Goal: Information Seeking & Learning: Learn about a topic

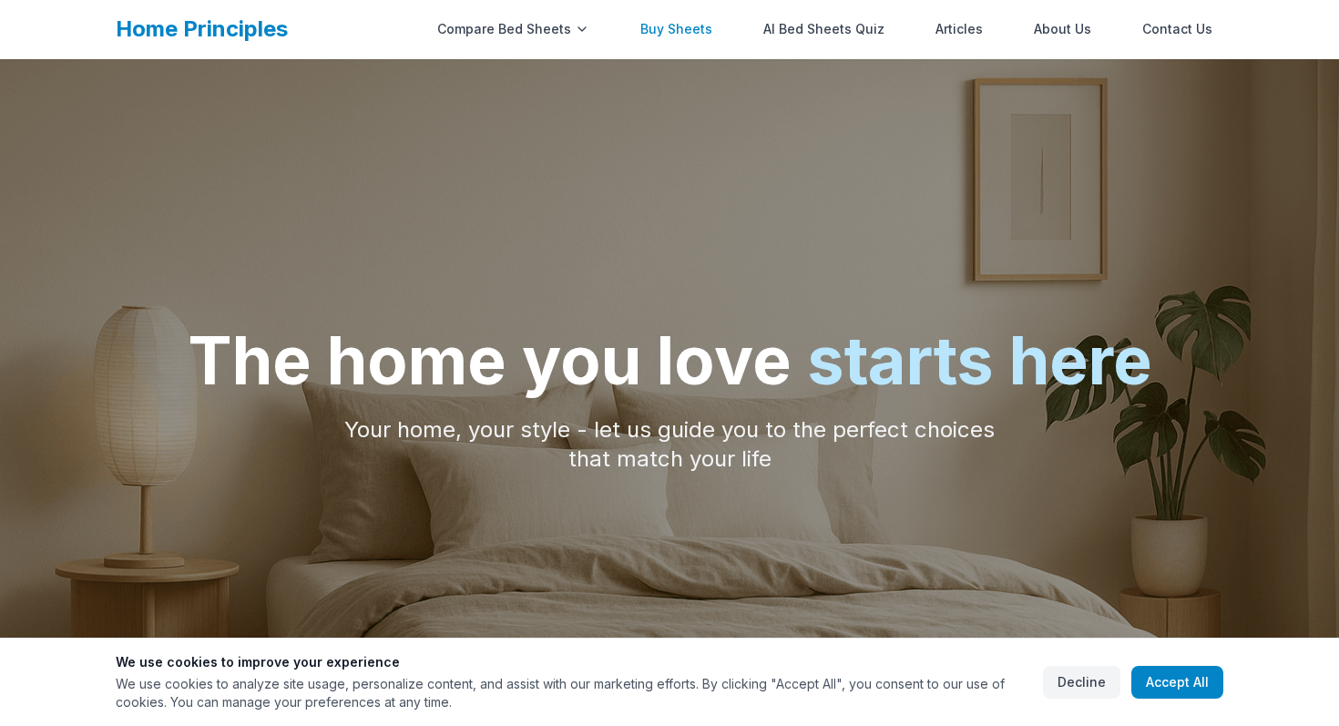
click at [698, 16] on link "Buy Sheets" at bounding box center [677, 29] width 94 height 36
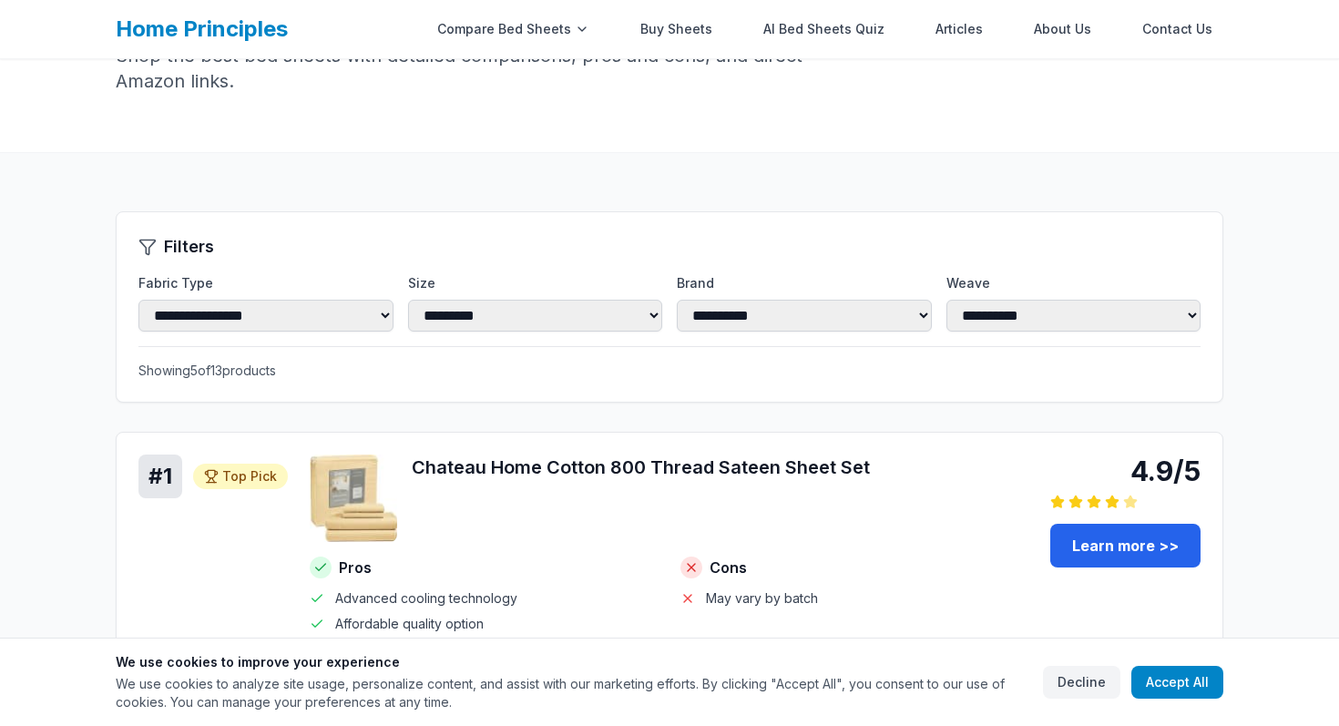
scroll to position [155, 0]
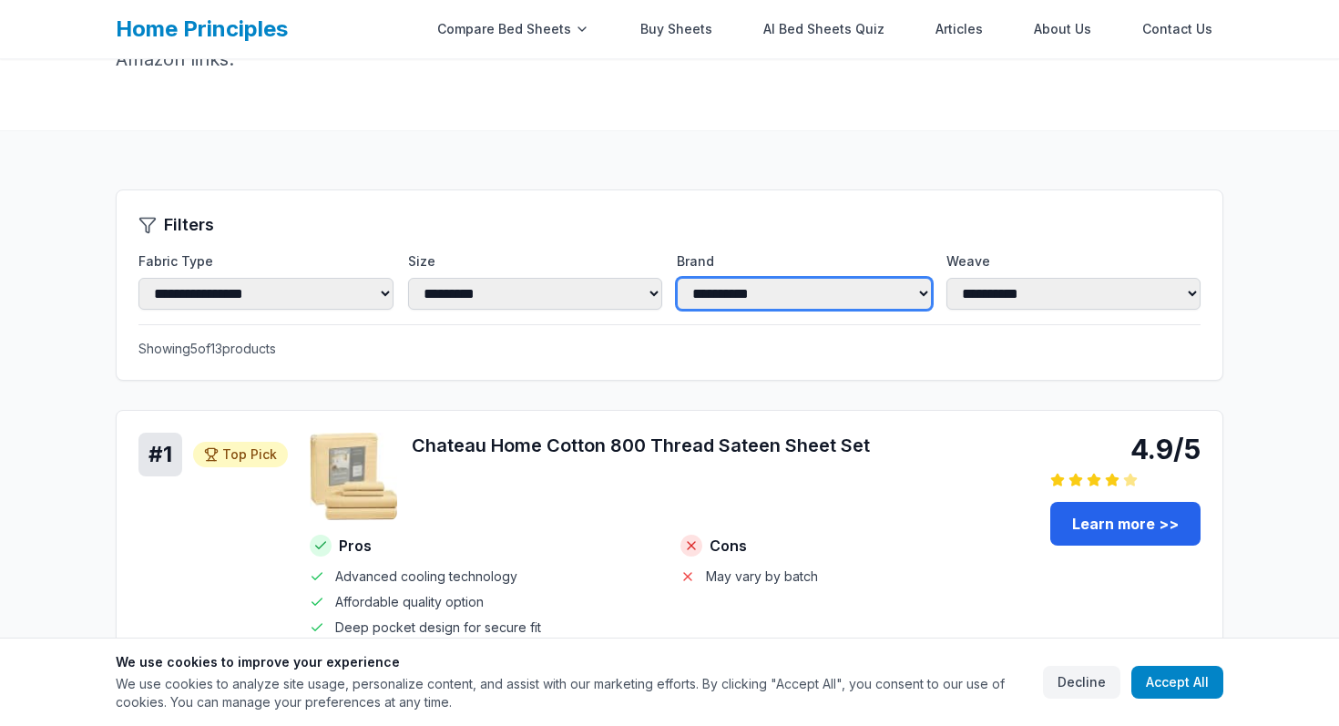
click at [715, 288] on select "**********" at bounding box center [804, 294] width 255 height 32
select select "**********"
click at [677, 278] on select "**********" at bounding box center [804, 294] width 255 height 32
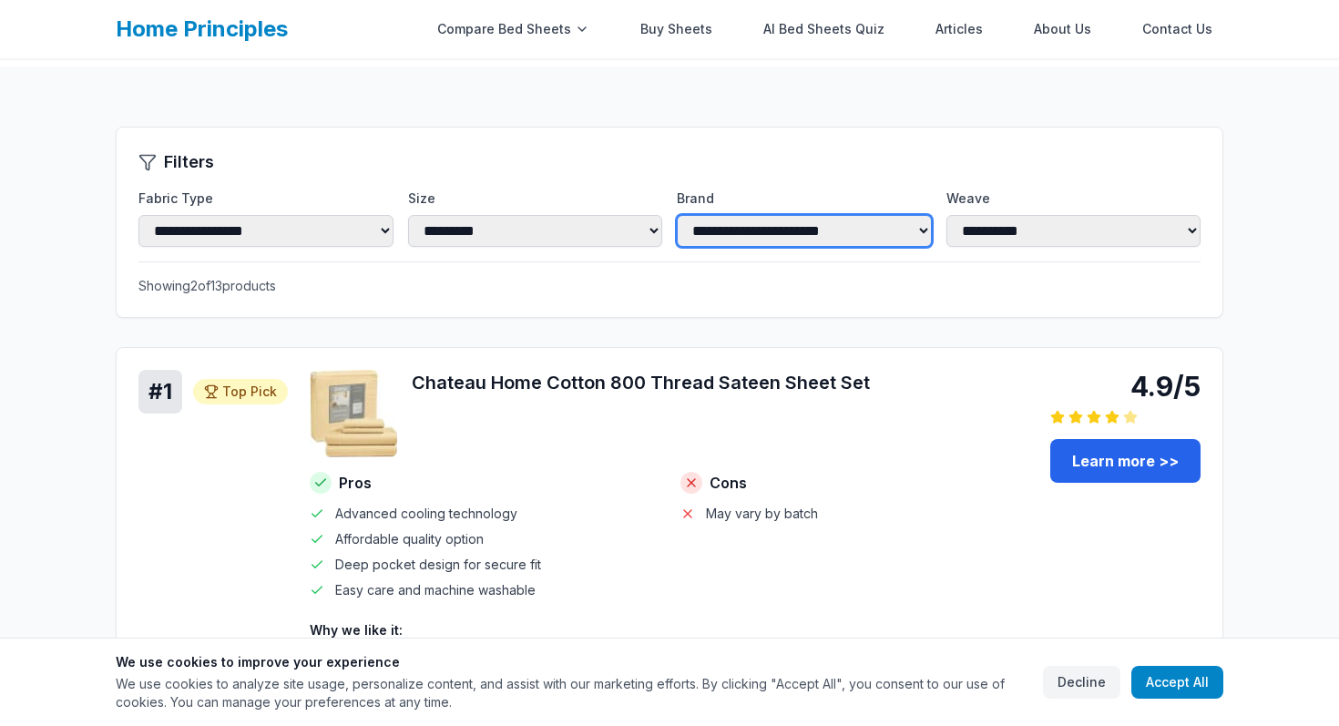
scroll to position [220, 0]
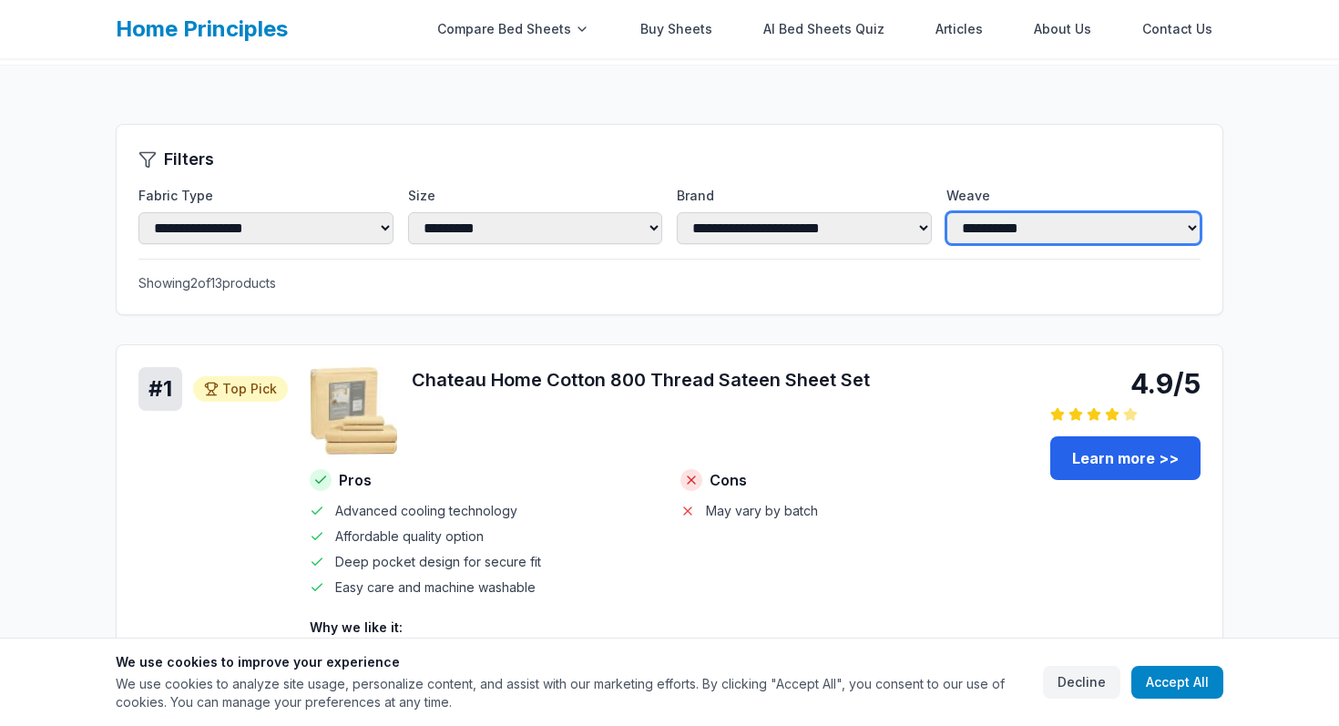
click at [984, 227] on select "**********" at bounding box center [1074, 228] width 255 height 32
select select "*******"
click at [947, 244] on select "**********" at bounding box center [1074, 228] width 255 height 32
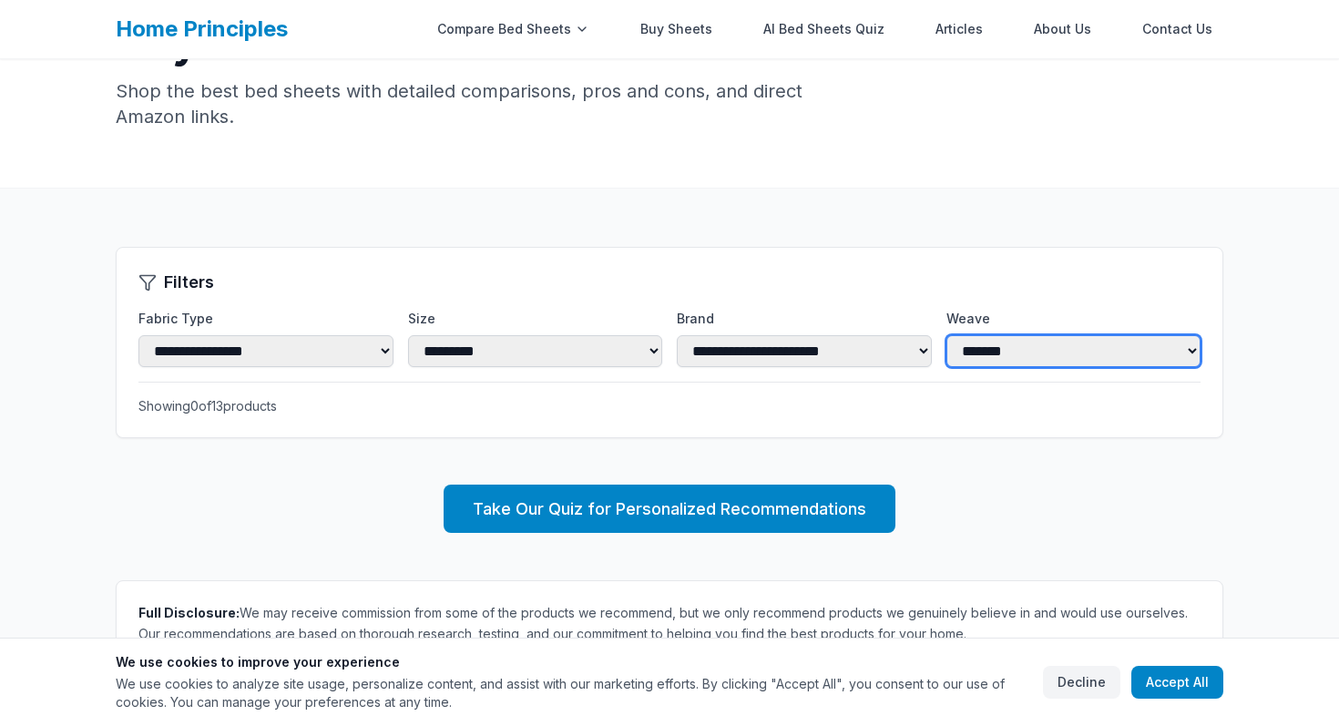
scroll to position [101, 0]
click at [991, 349] on select "**********" at bounding box center [1074, 351] width 255 height 32
select select
click at [947, 335] on select "**********" at bounding box center [1074, 351] width 255 height 32
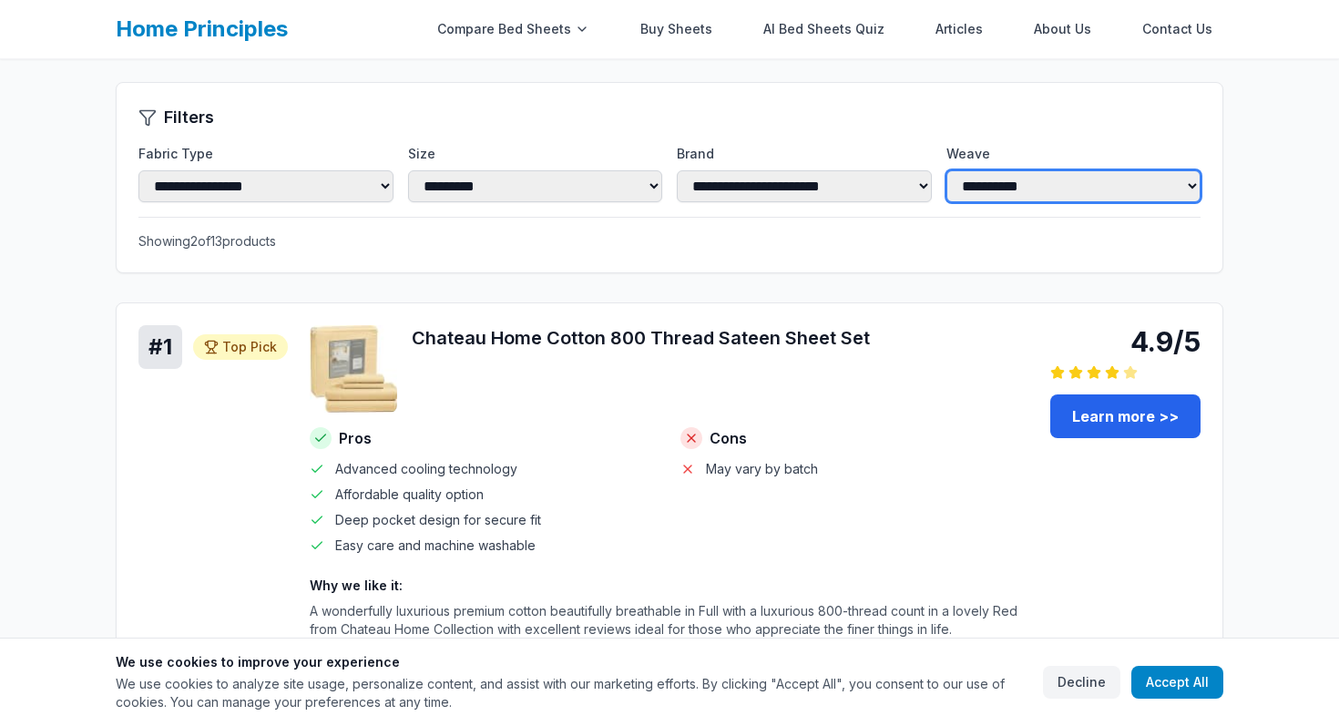
scroll to position [0, 0]
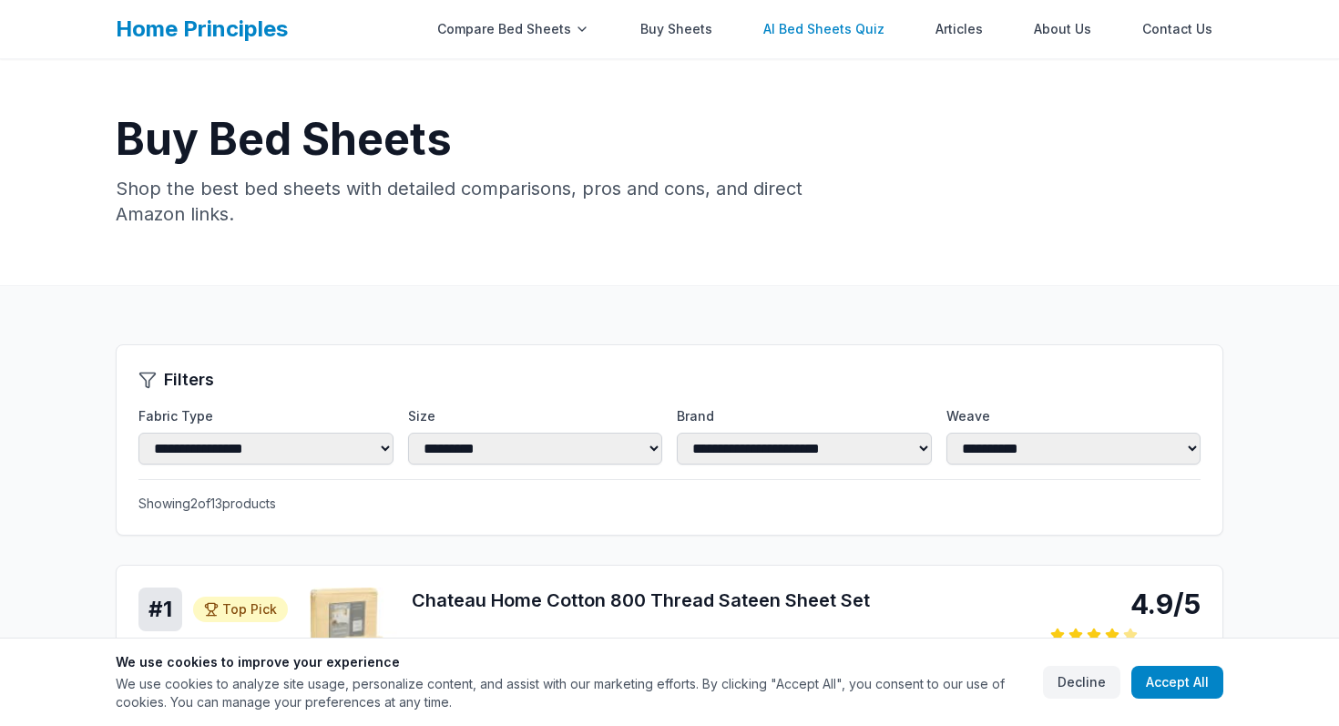
click at [814, 35] on link "AI Bed Sheets Quiz" at bounding box center [824, 29] width 143 height 36
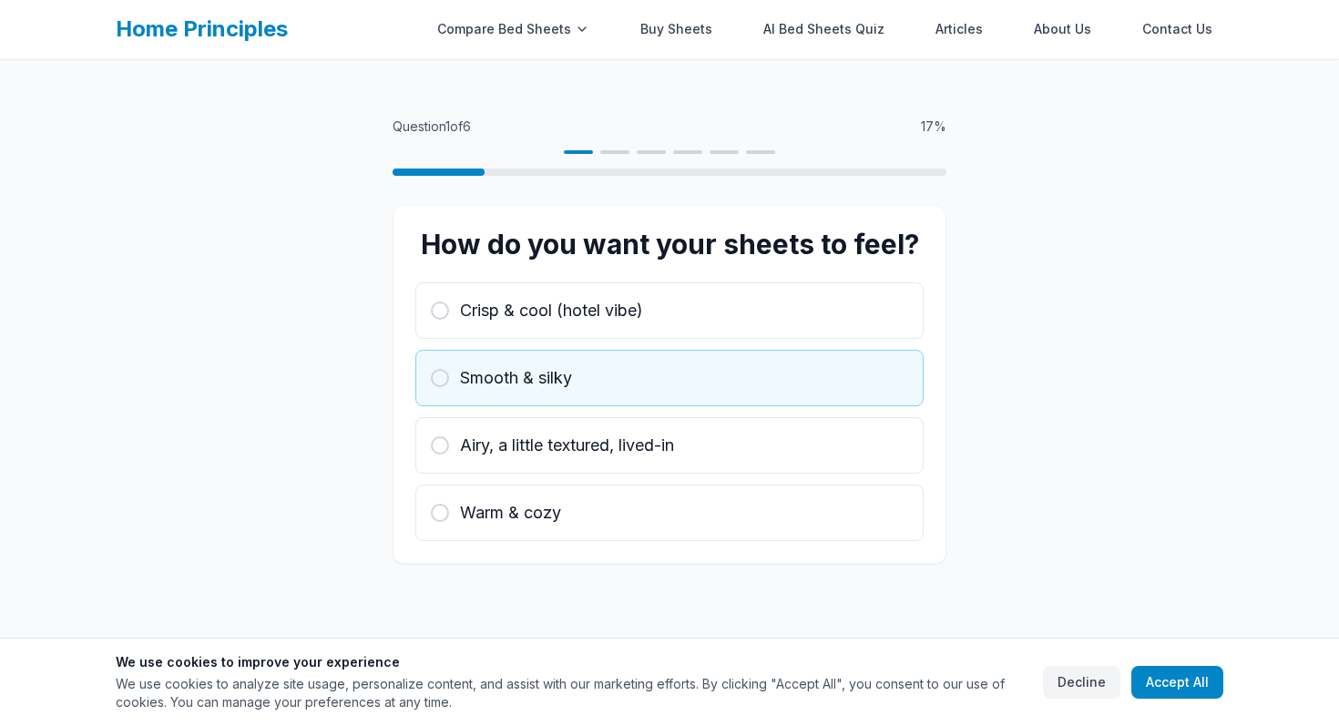
click at [519, 380] on span "Smooth & silky" at bounding box center [516, 378] width 112 height 26
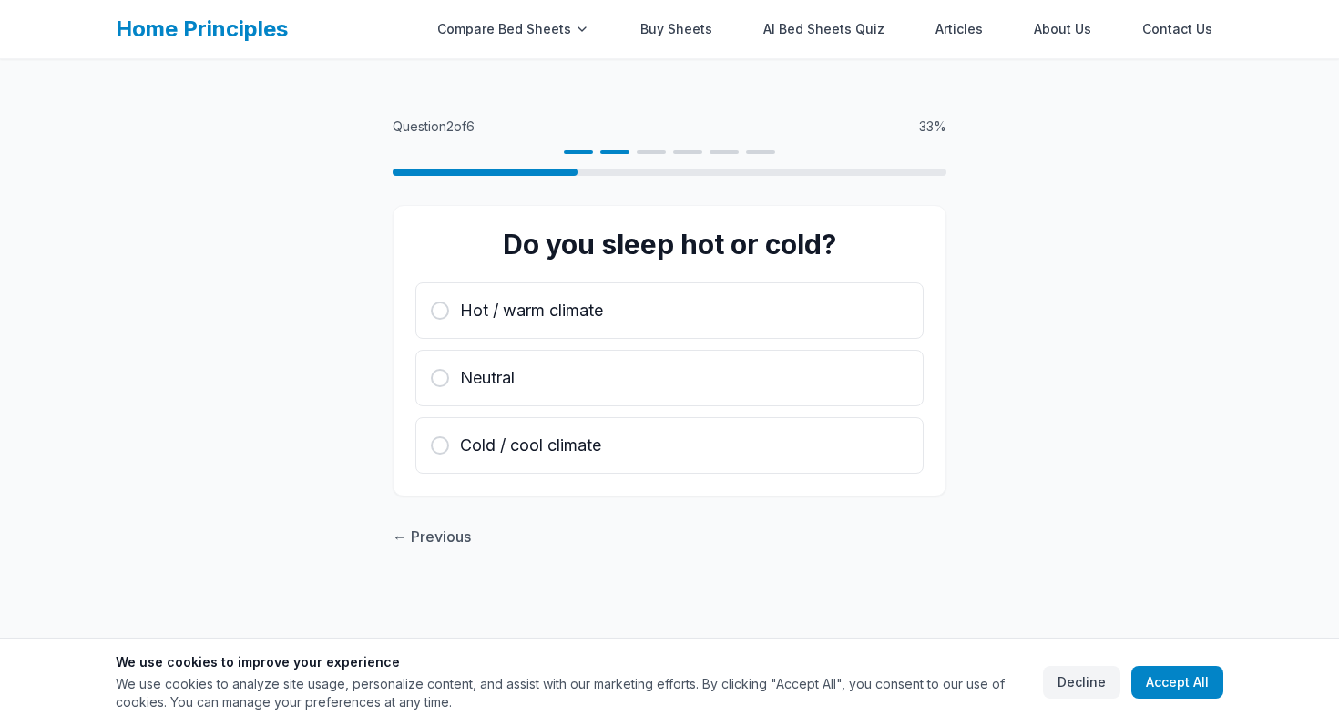
click at [519, 380] on div "Neutral" at bounding box center [669, 378] width 477 height 26
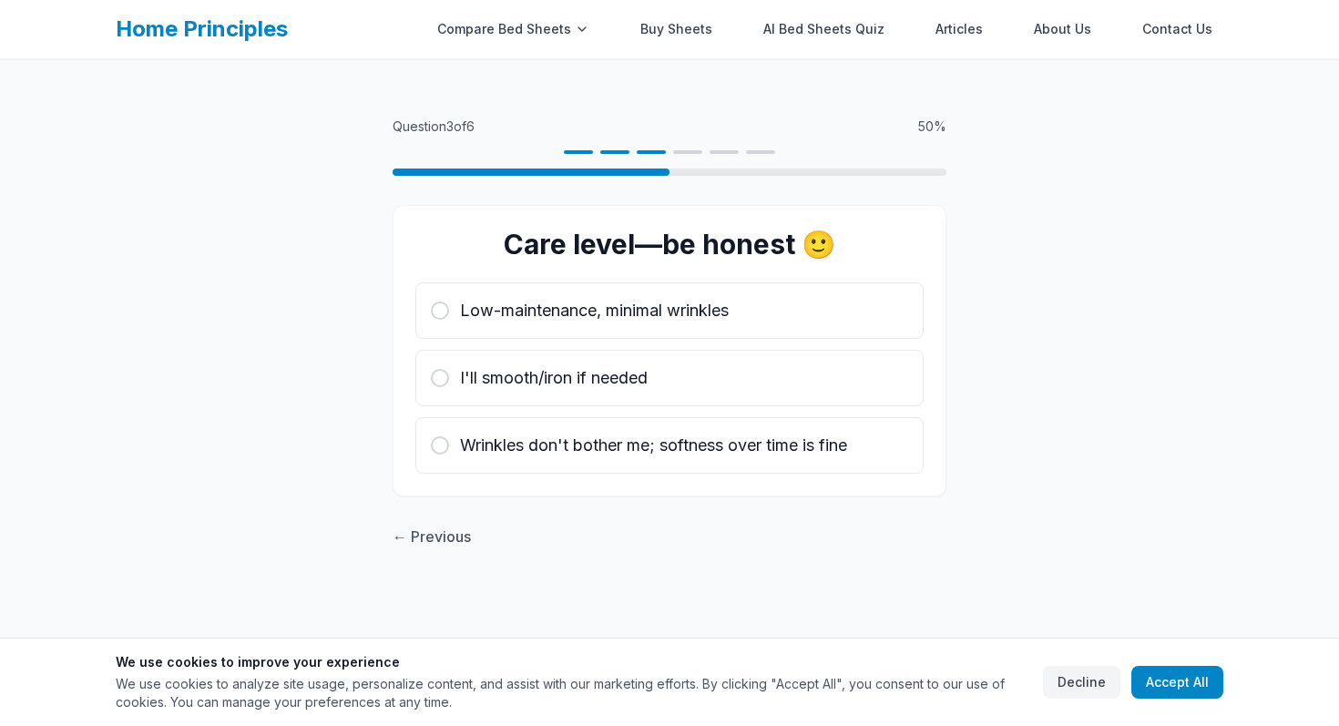
click at [519, 380] on span "I'll smooth/iron if needed" at bounding box center [554, 378] width 188 height 26
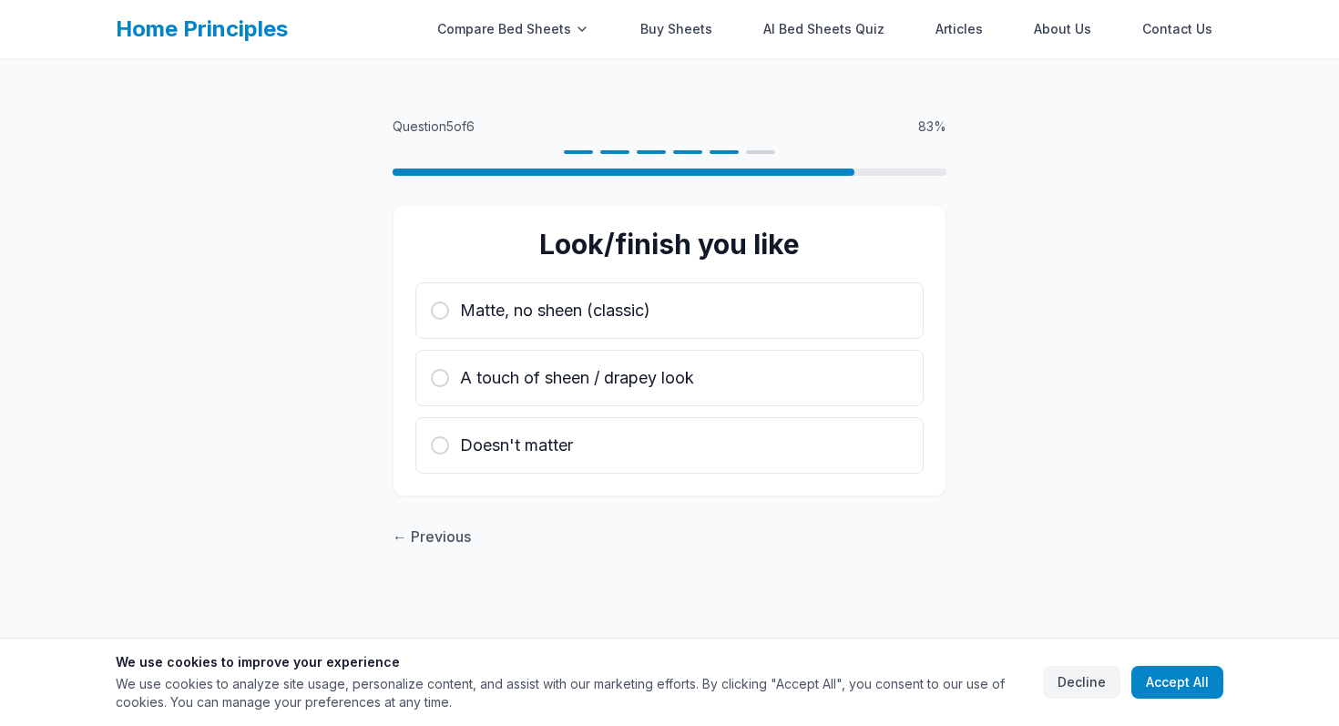
click at [519, 380] on span "A touch of sheen / drapey look" at bounding box center [577, 378] width 234 height 26
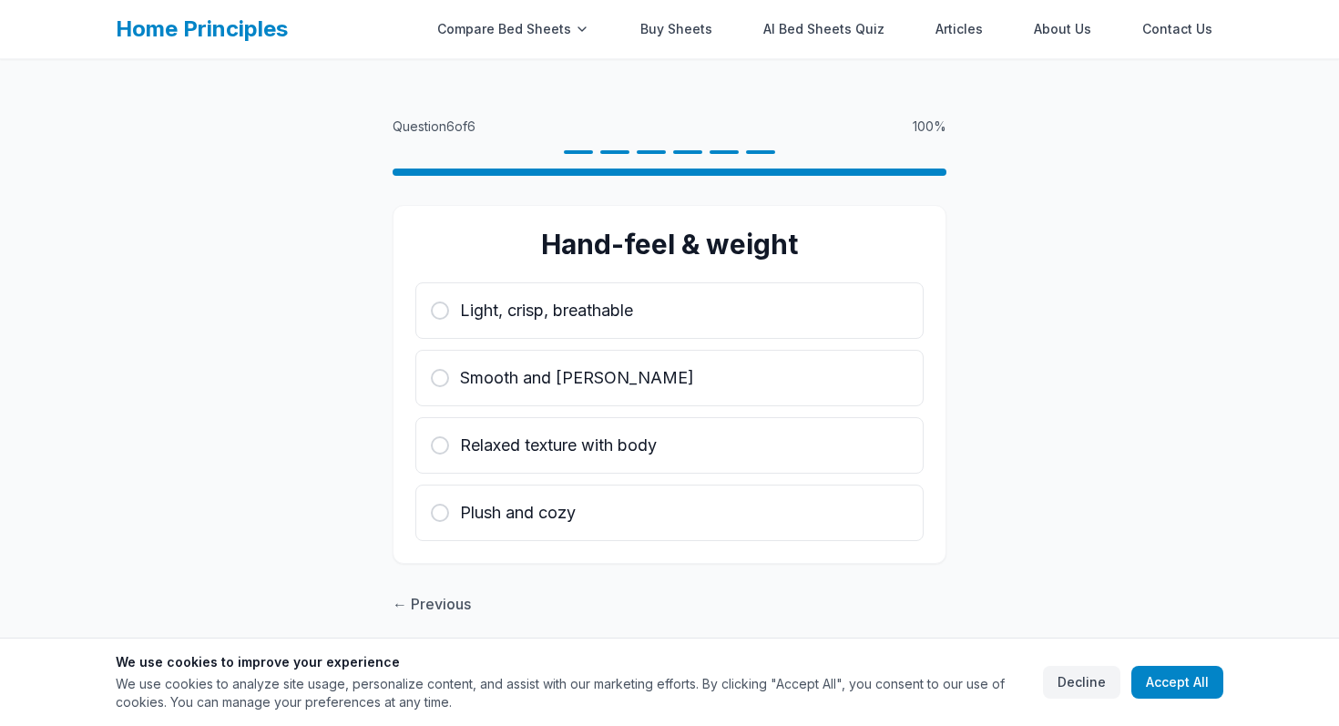
click at [519, 380] on span "Smooth and [PERSON_NAME]" at bounding box center [577, 378] width 234 height 26
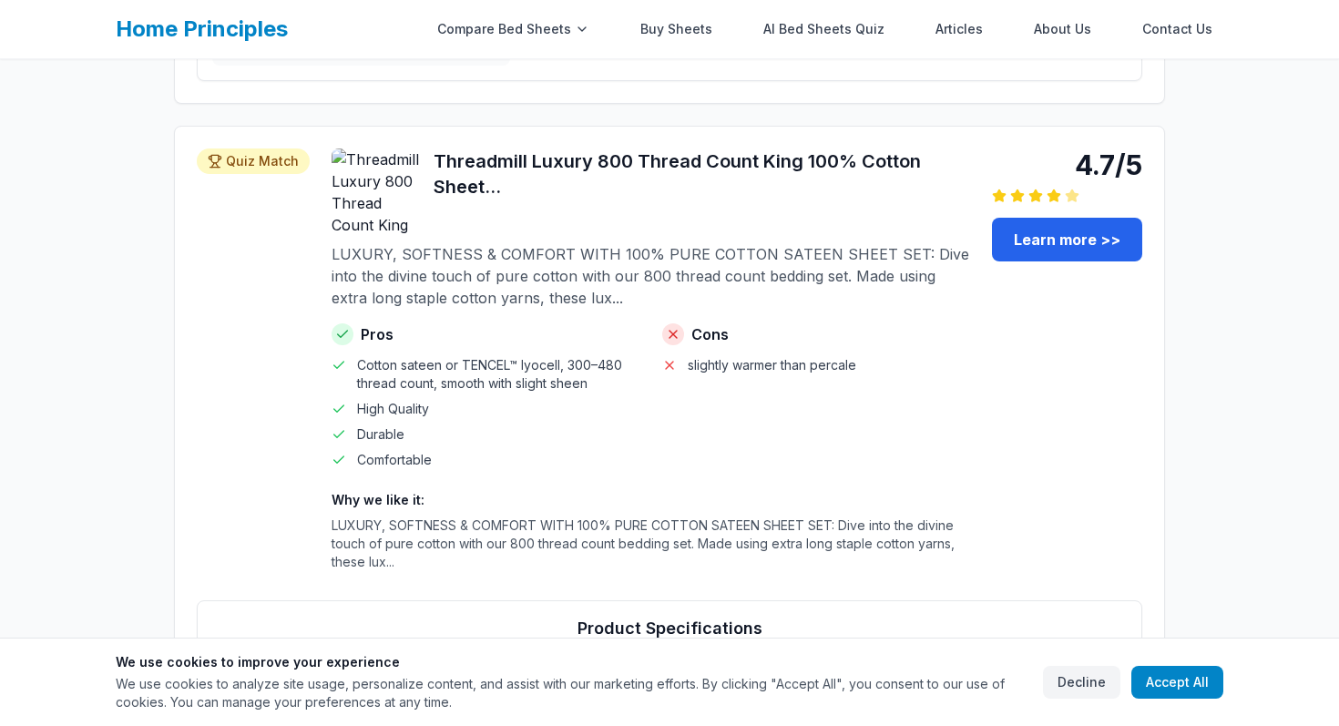
scroll to position [1359, 0]
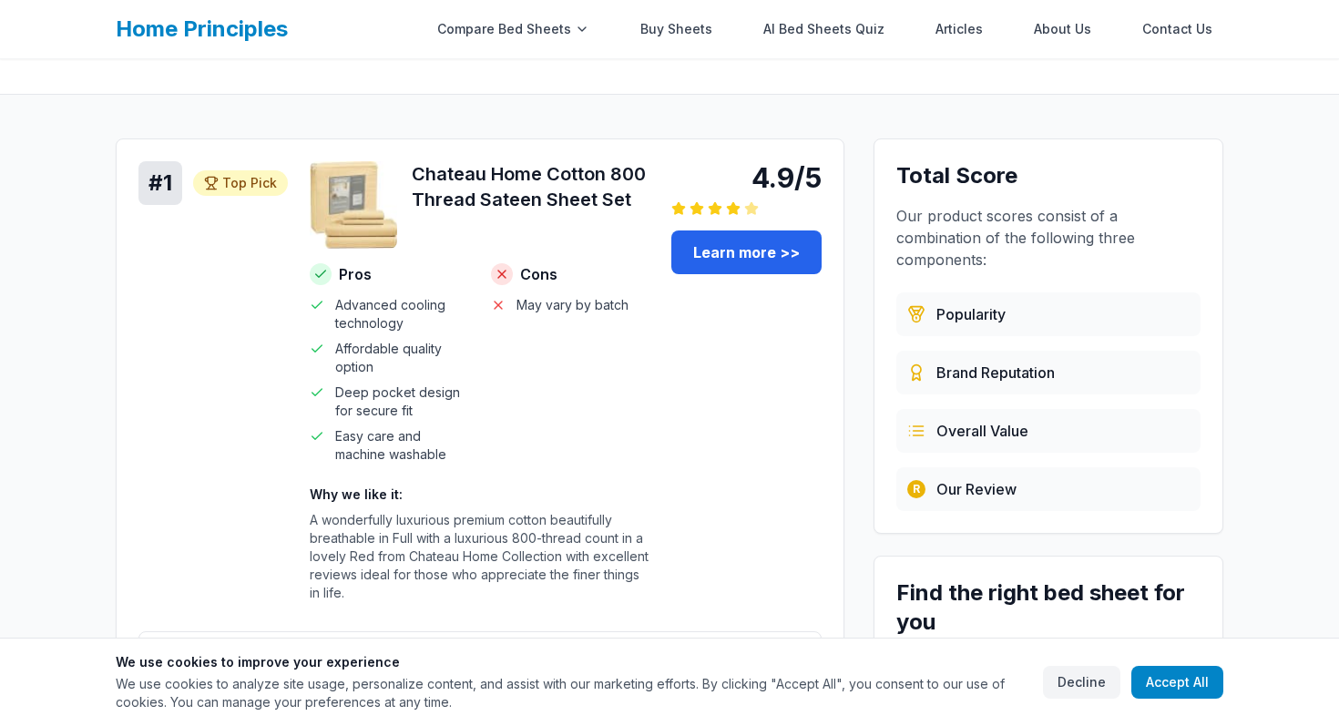
scroll to position [149, 0]
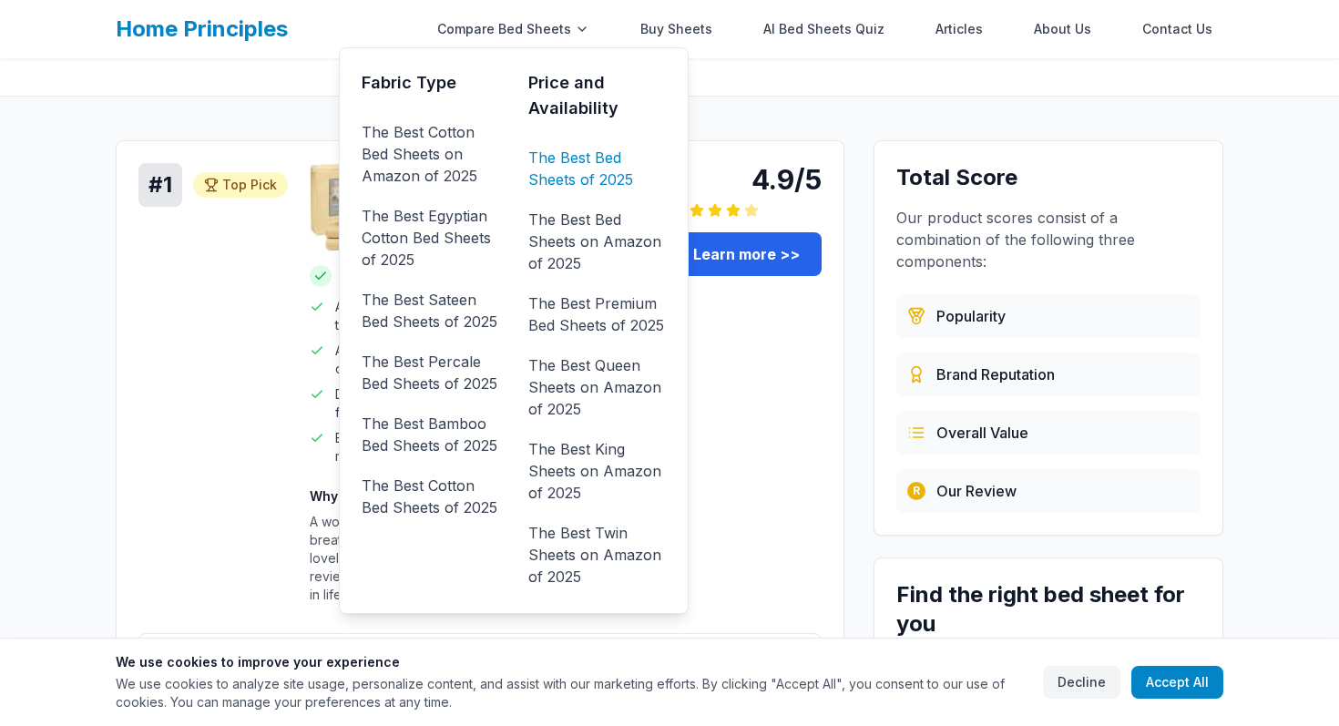
click at [550, 169] on link "The Best Bed Sheets of 2025" at bounding box center [597, 168] width 138 height 51
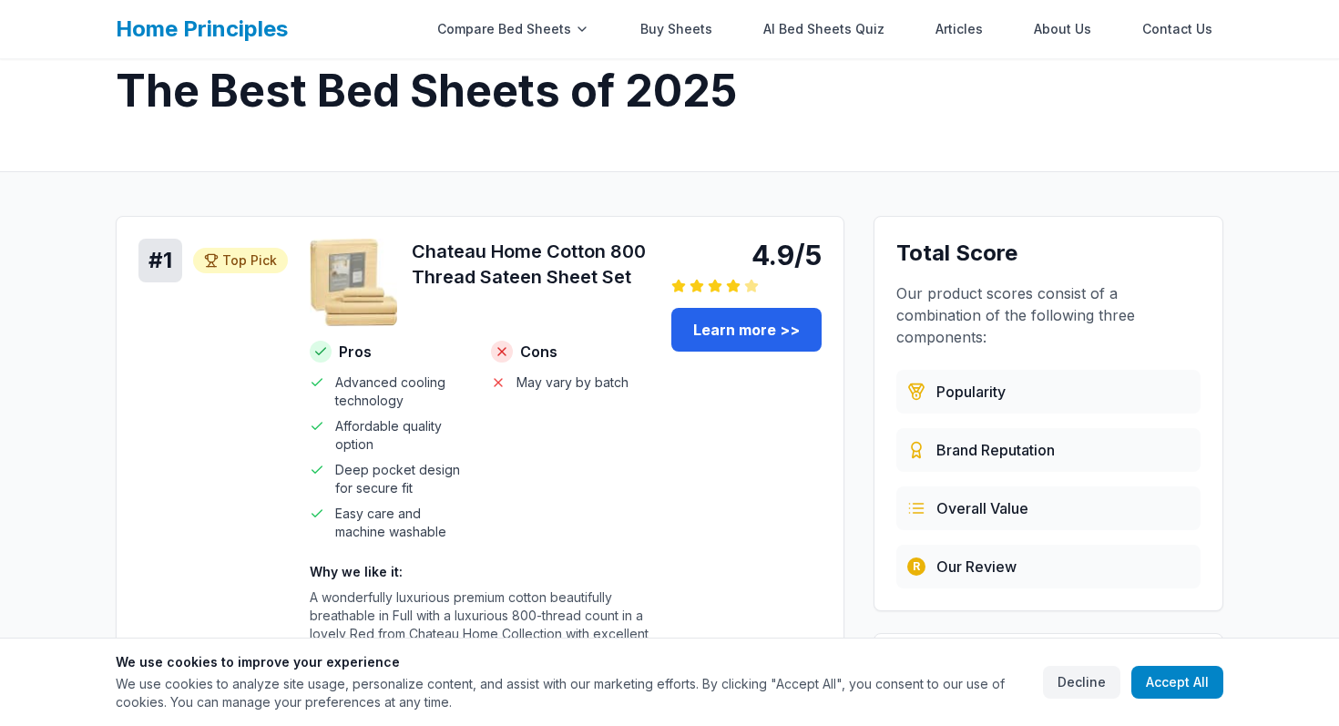
click at [196, 431] on div "# 1 Top Pick Top Pick 4.9/5 Chateau Home Cotton 800 Thread Sateen Sheet Set Pro…" at bounding box center [479, 467] width 683 height 456
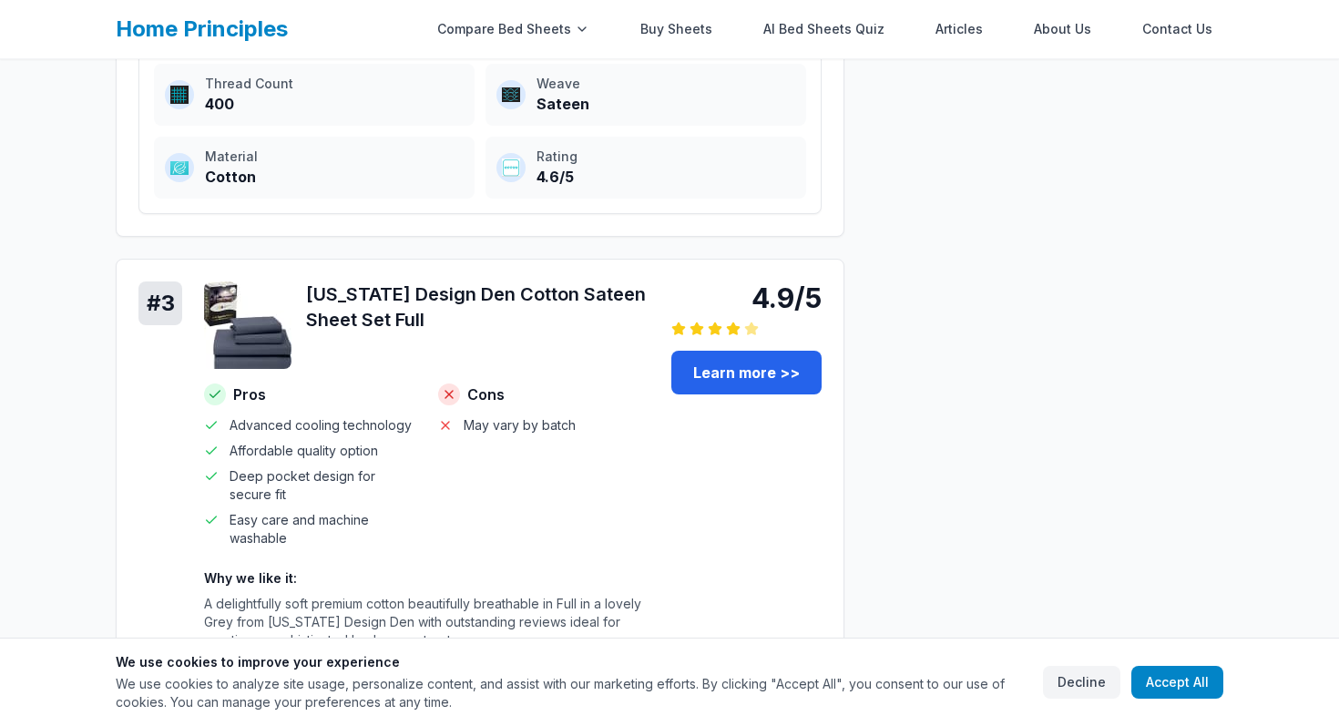
scroll to position [1536, 0]
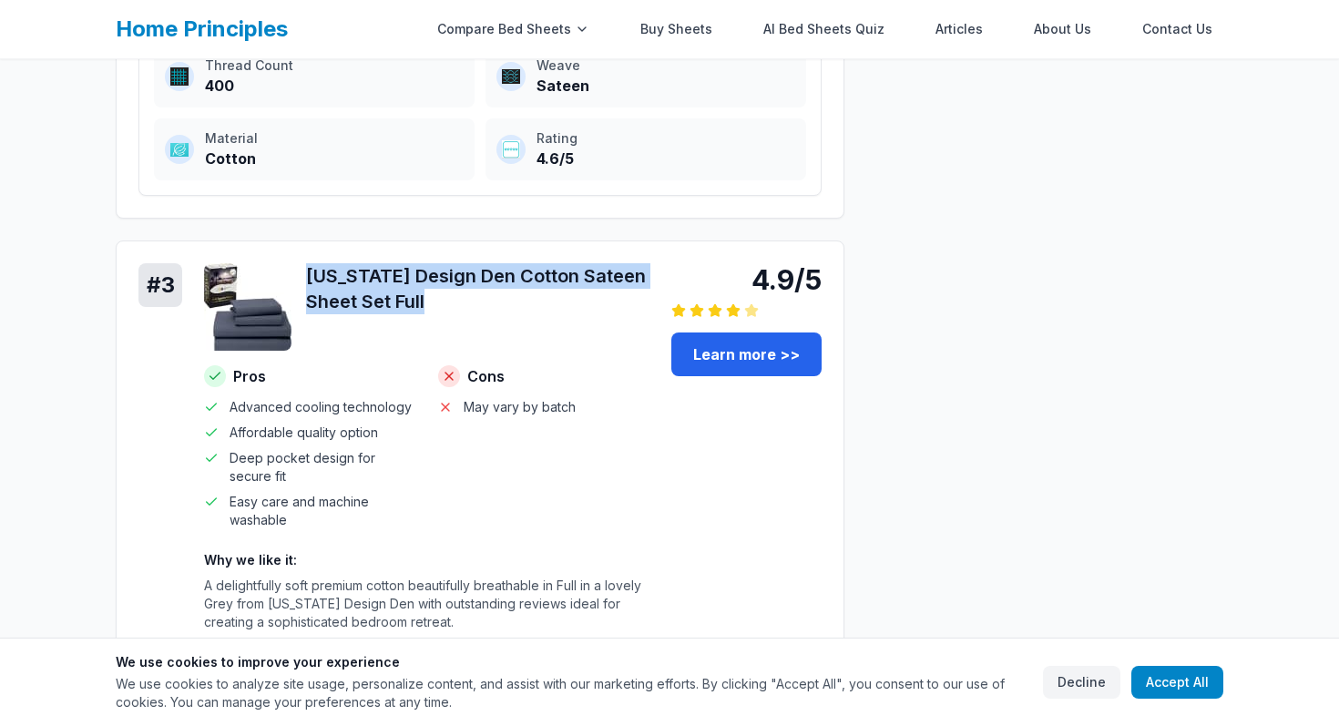
drag, startPoint x: 431, startPoint y: 310, endPoint x: 299, endPoint y: 258, distance: 141.9
click at [299, 258] on div "# 3 4.9/5 [US_STATE] Design Den Cotton Sateen Sheet Set Full Pros Advanced cool…" at bounding box center [480, 529] width 729 height 576
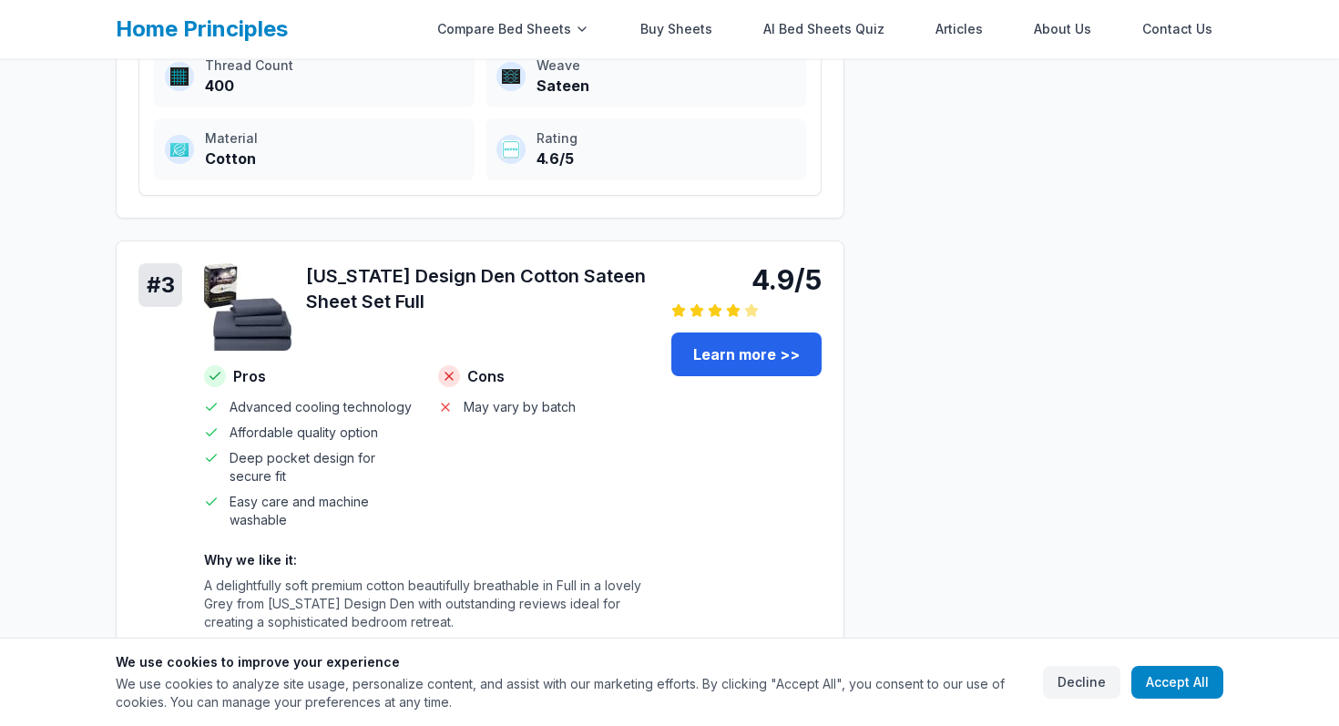
click at [486, 271] on h3 "California Design Den Cotton Sateen Sheet Set Full" at bounding box center [477, 288] width 343 height 51
drag, startPoint x: 497, startPoint y: 277, endPoint x: 297, endPoint y: 285, distance: 200.6
click at [300, 284] on div "California Design Den Cotton Sateen Sheet Set Full" at bounding box center [426, 306] width 445 height 87
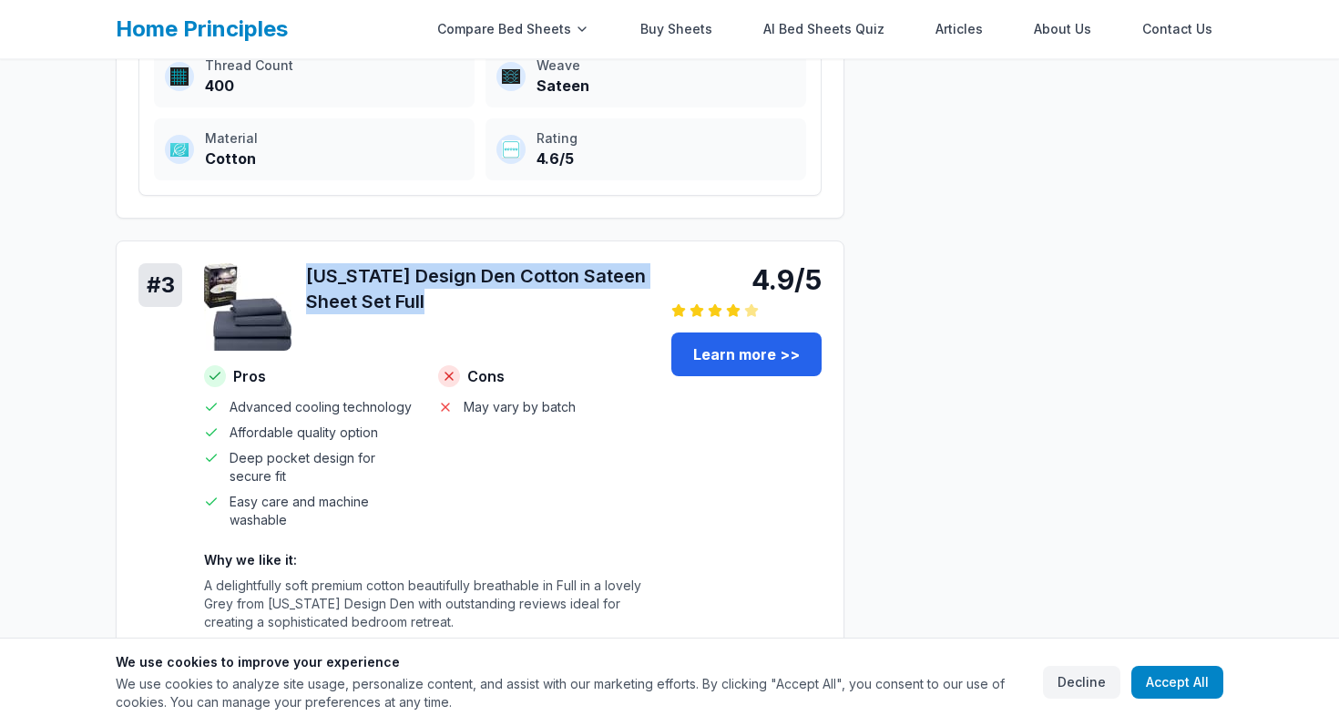
drag, startPoint x: 456, startPoint y: 302, endPoint x: 292, endPoint y: 282, distance: 164.4
click at [292, 282] on div "California Design Den Cotton Sateen Sheet Set Full" at bounding box center [426, 306] width 445 height 87
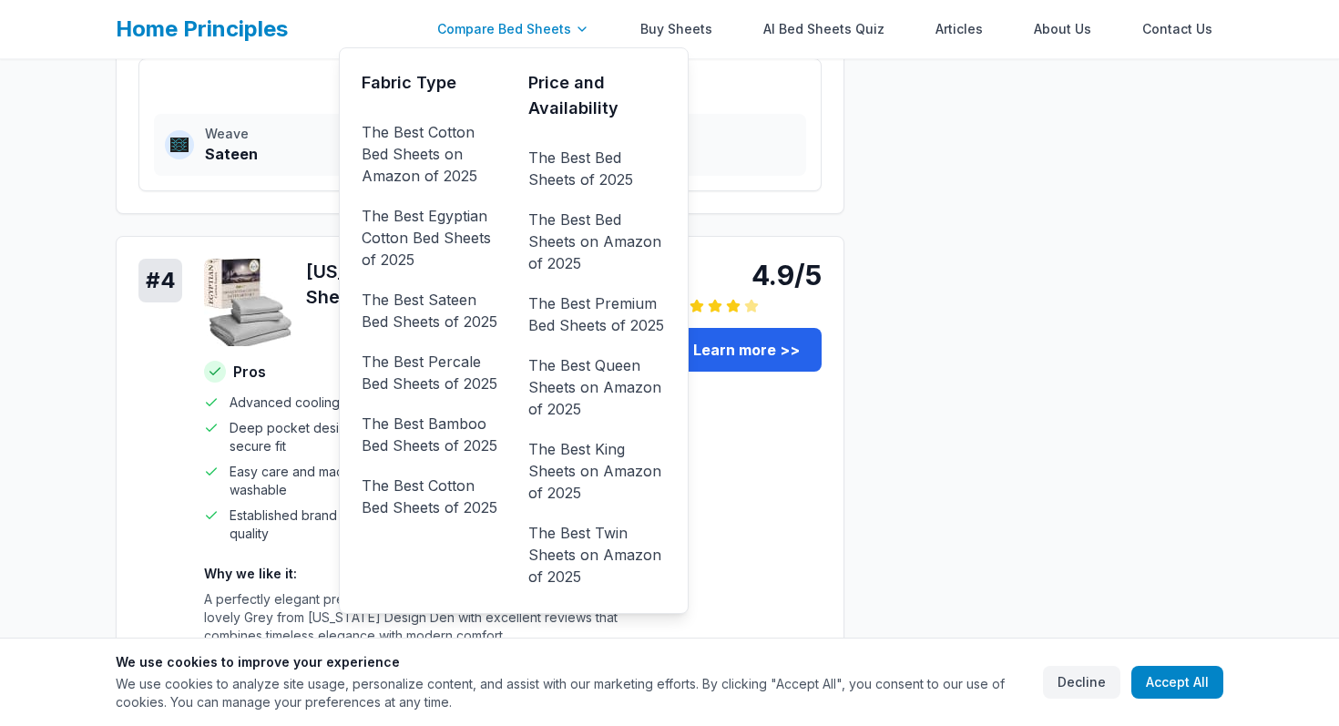
scroll to position [776, 0]
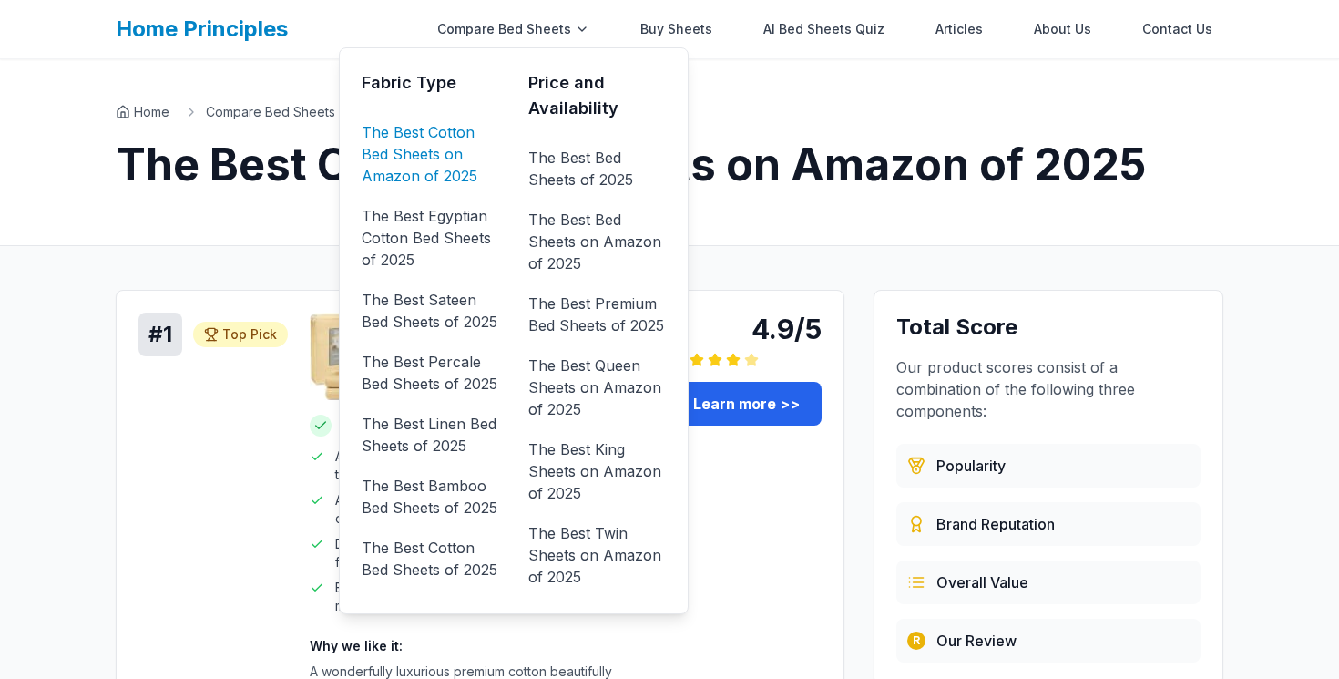
click at [459, 167] on link "The Best Cotton Bed Sheets on Amazon of 2025" at bounding box center [431, 154] width 138 height 73
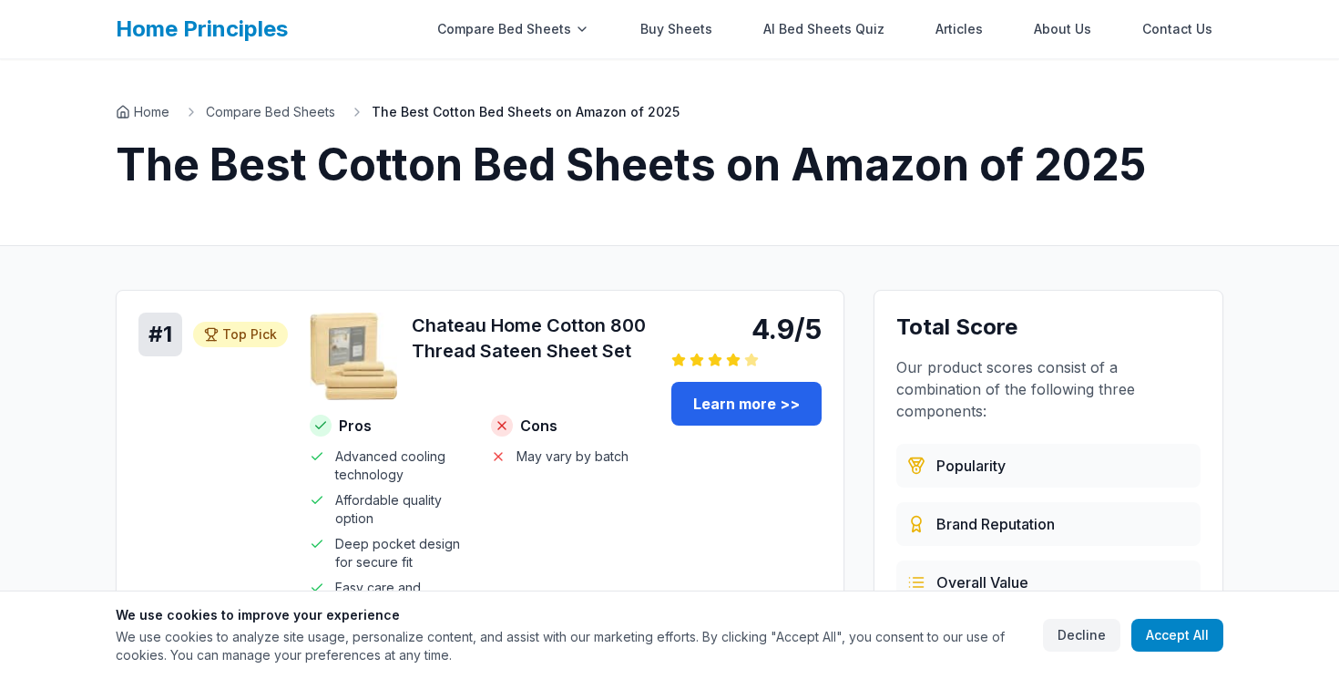
click at [450, 191] on div "Home Compare Bed Sheets The Best Cotton Bed Sheets on Amazon of 2025 The Best C…" at bounding box center [670, 152] width 1166 height 186
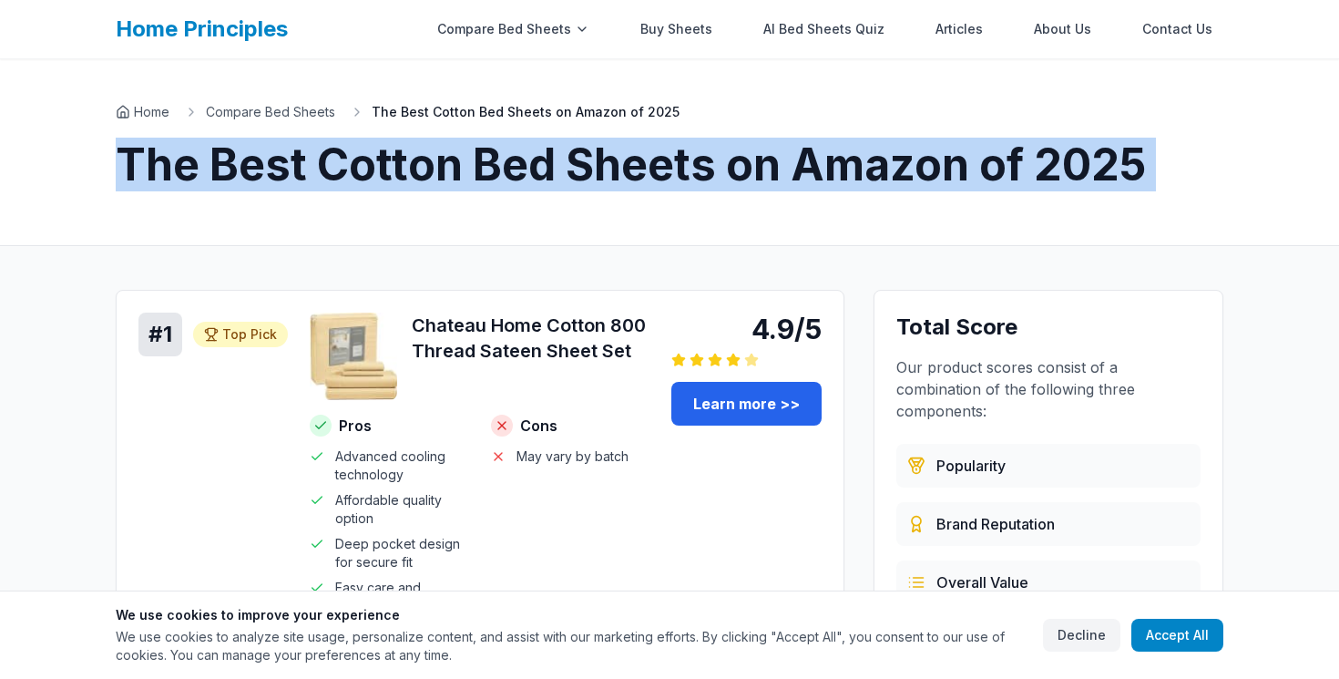
click at [450, 191] on div "Home Compare Bed Sheets The Best Cotton Bed Sheets on Amazon of 2025 The Best C…" at bounding box center [670, 152] width 1166 height 186
copy h1 "The Best Cotton Bed Sheets on Amazon of 2025"
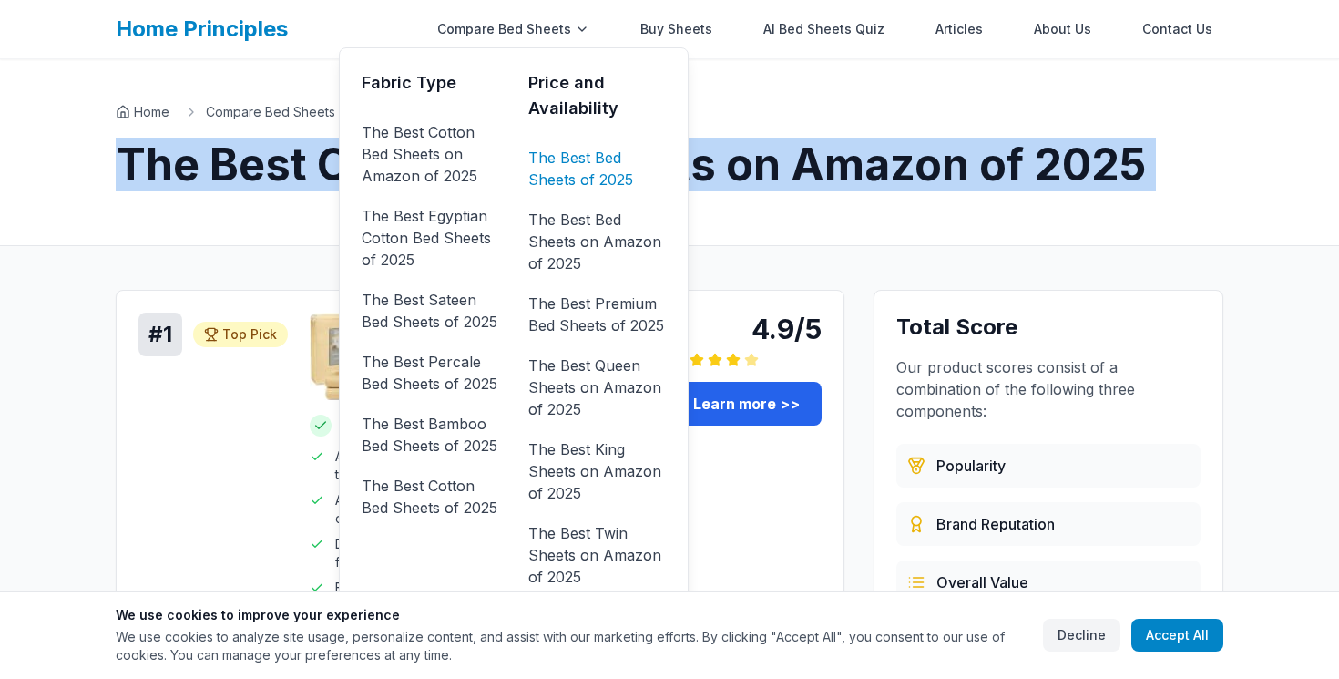
click at [594, 159] on link "The Best Bed Sheets of 2025" at bounding box center [597, 168] width 138 height 51
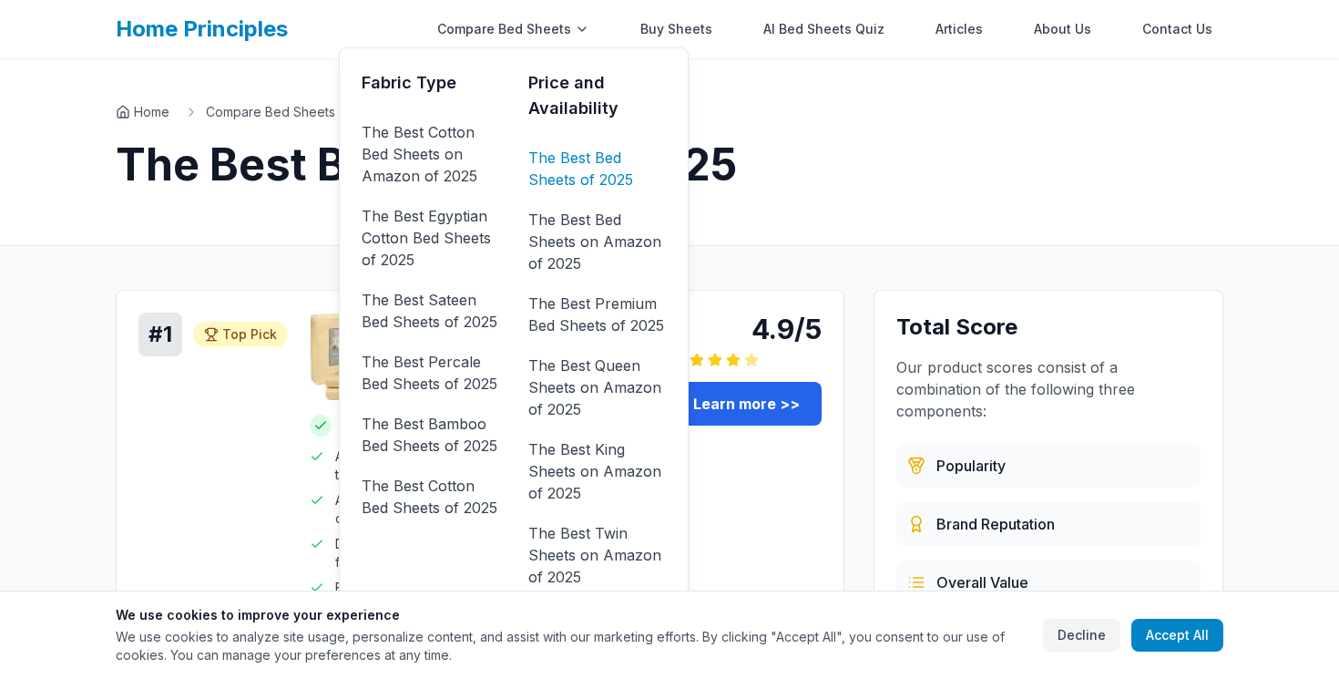
click at [568, 153] on link "The Best Bed Sheets of 2025" at bounding box center [597, 168] width 138 height 51
click at [589, 159] on link "The Best Bed Sheets of 2025" at bounding box center [597, 168] width 138 height 51
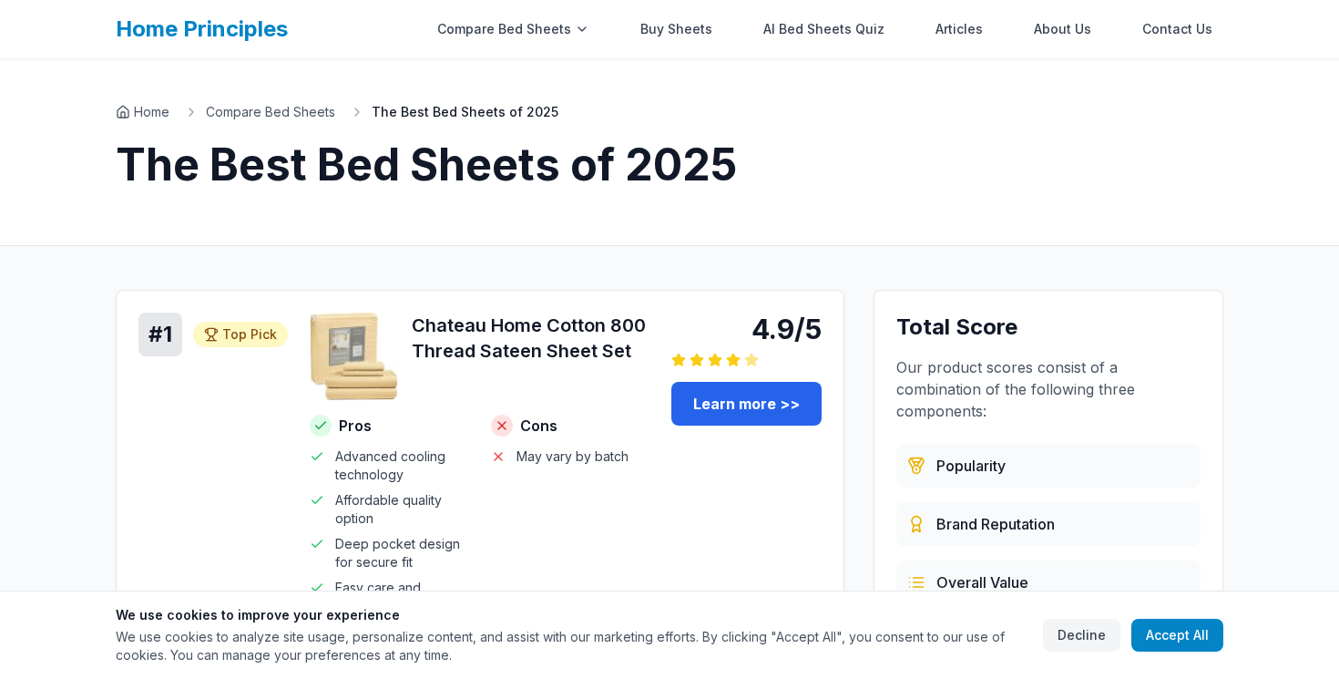
click at [608, 169] on h1 "The Best Bed Sheets of 2025" at bounding box center [670, 165] width 1108 height 44
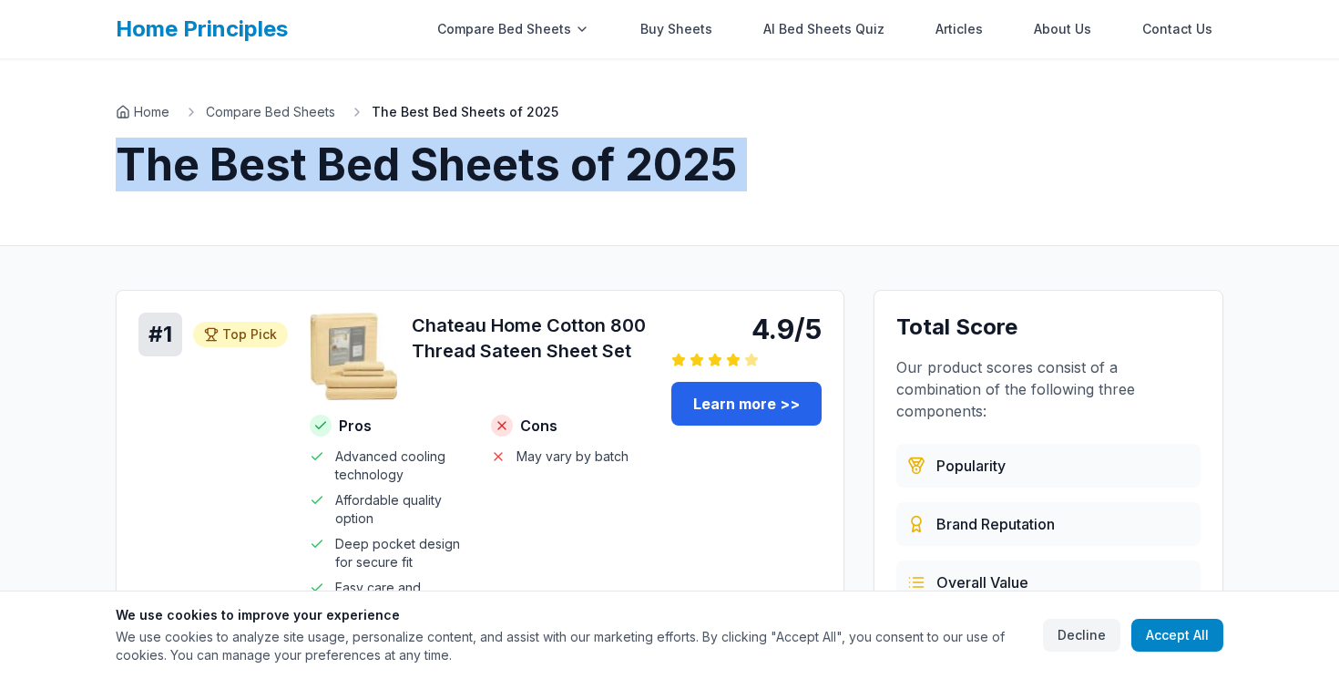
click at [608, 169] on h1 "The Best Bed Sheets of 2025" at bounding box center [670, 165] width 1108 height 44
copy h1 "The Best Bed Sheets of 2025"
